Goal: Information Seeking & Learning: Find specific fact

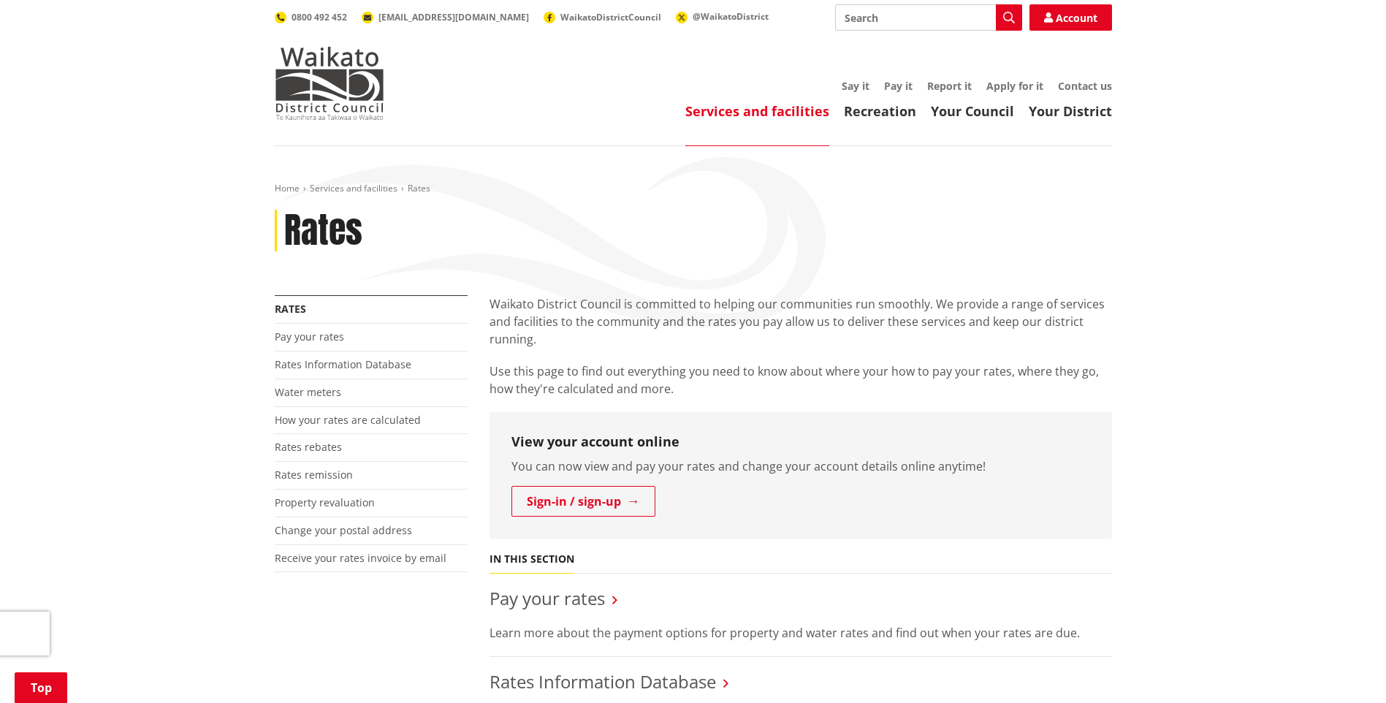
scroll to position [219, 0]
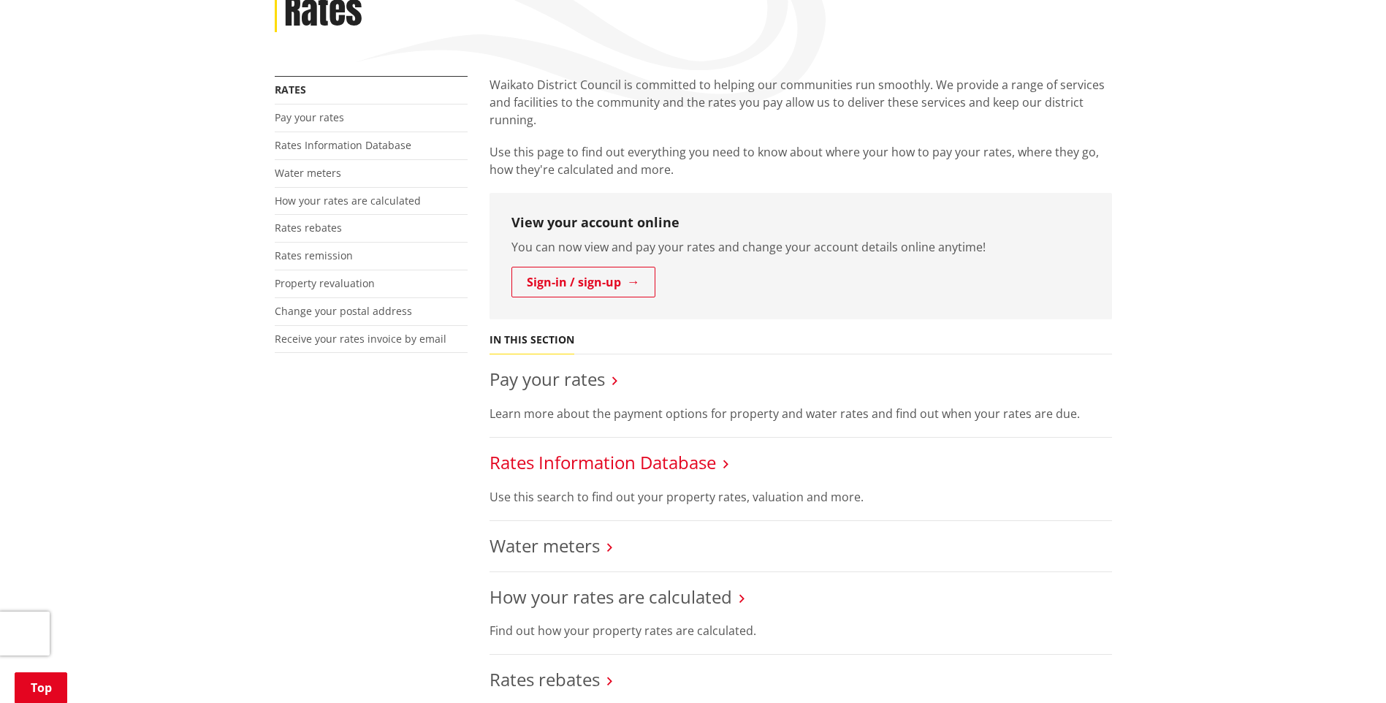
click at [574, 465] on link "Rates Information Database" at bounding box center [602, 462] width 226 height 24
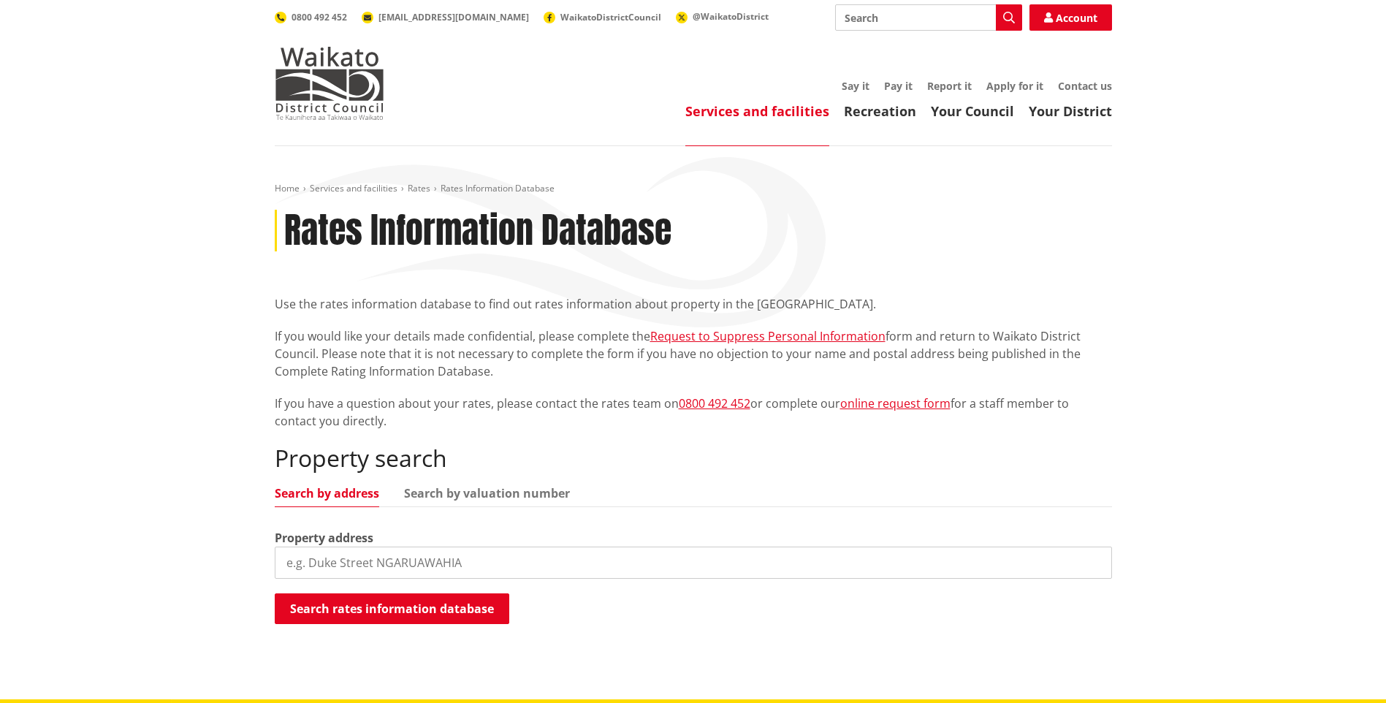
click at [338, 571] on input "search" at bounding box center [693, 562] width 837 height 32
type input "19 waipuke"
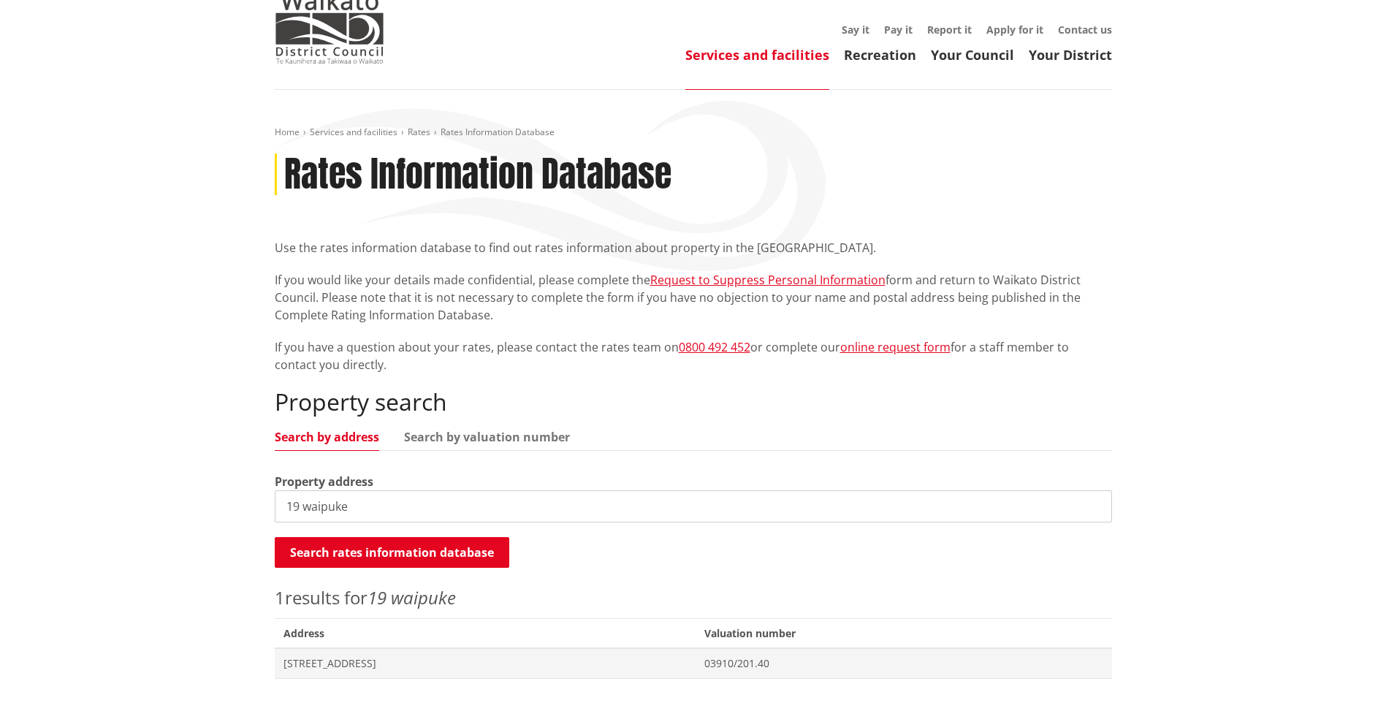
scroll to position [146, 0]
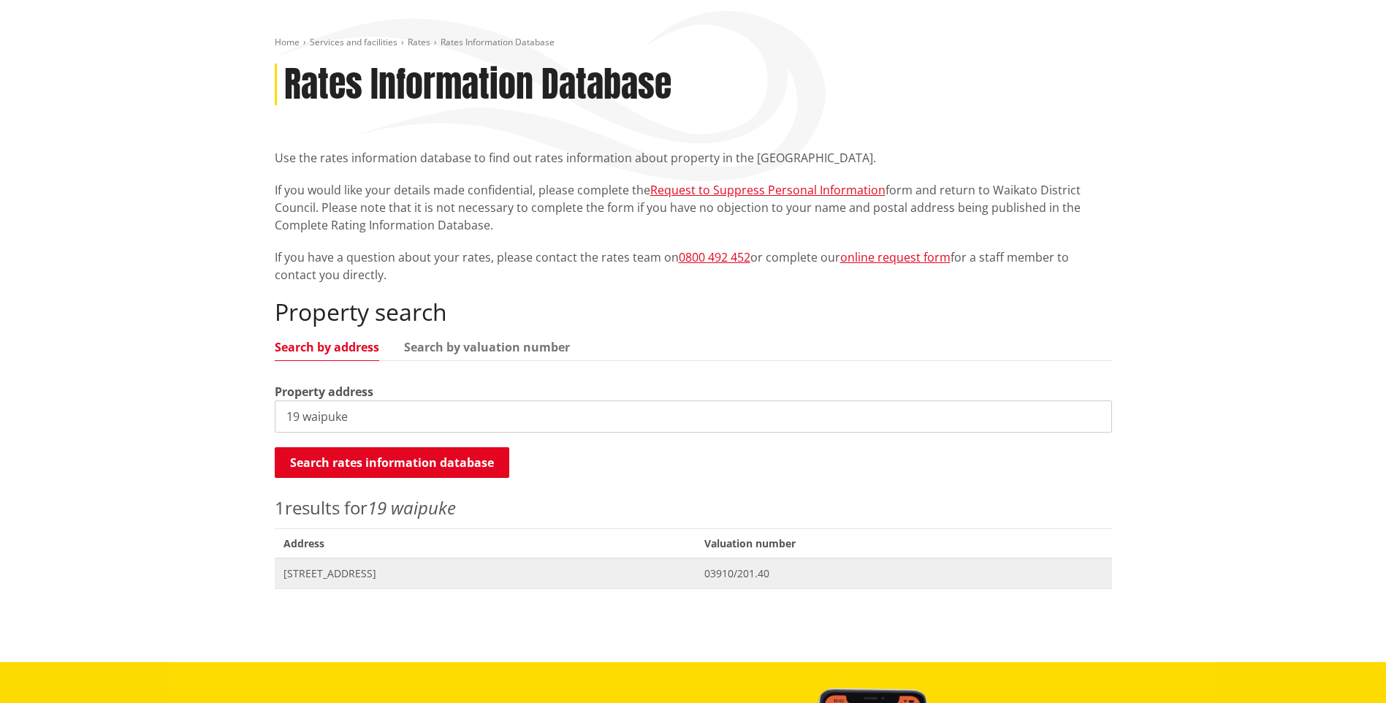
click at [313, 575] on span "[STREET_ADDRESS]" at bounding box center [485, 573] width 404 height 15
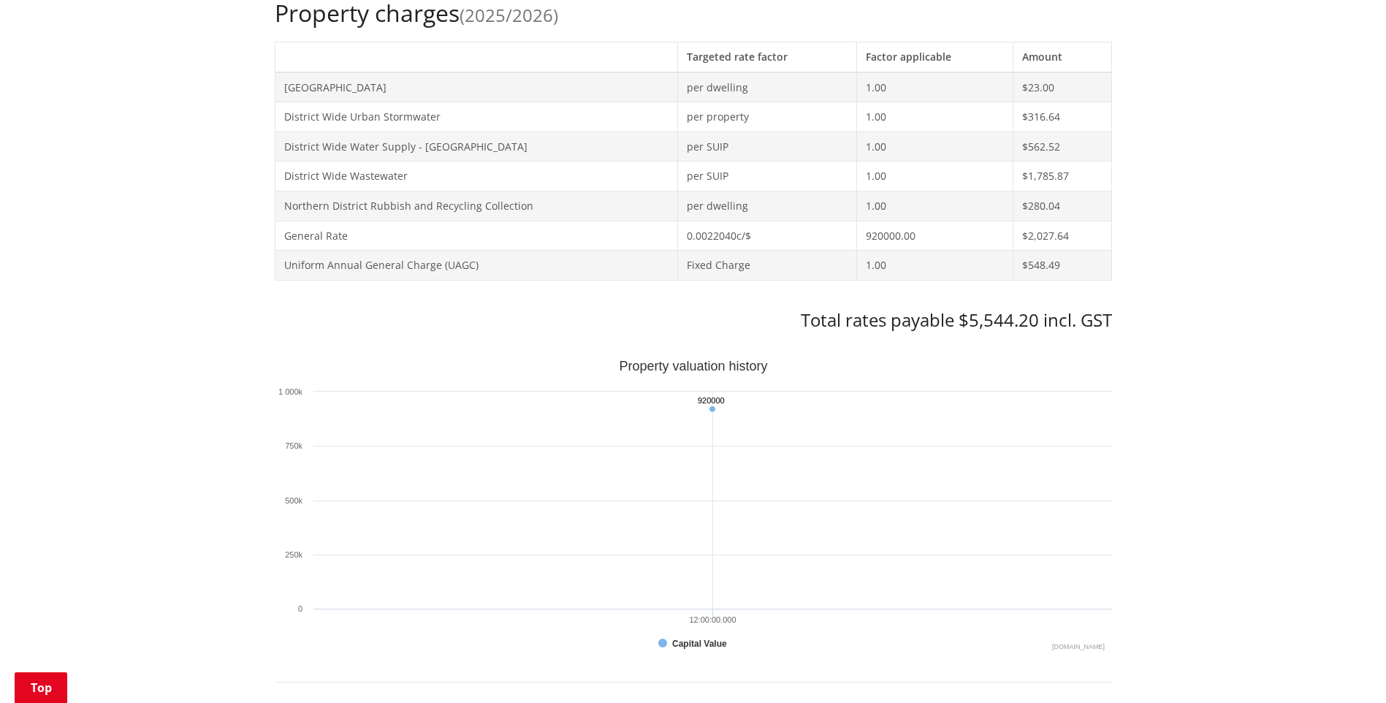
scroll to position [731, 0]
